Goal: Task Accomplishment & Management: Use online tool/utility

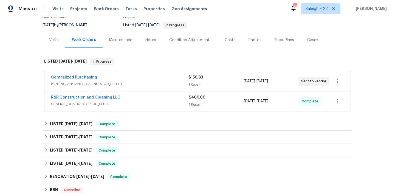
scroll to position [61, 0]
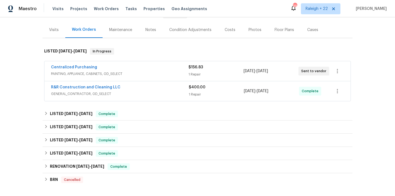
click at [106, 73] on span "PAINTING, APPLIANCE, CABINETS, OD_SELECT" at bounding box center [119, 73] width 137 height 5
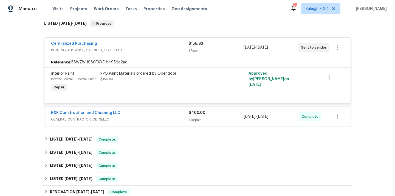
scroll to position [106, 0]
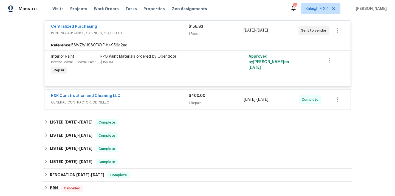
click at [97, 104] on span "GENERAL_CONTRACTOR, OD_SELECT" at bounding box center [120, 102] width 138 height 5
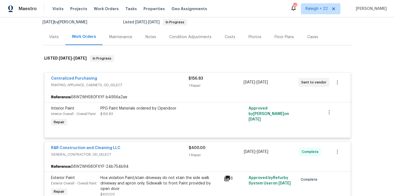
scroll to position [0, 0]
